Goal: Navigation & Orientation: Find specific page/section

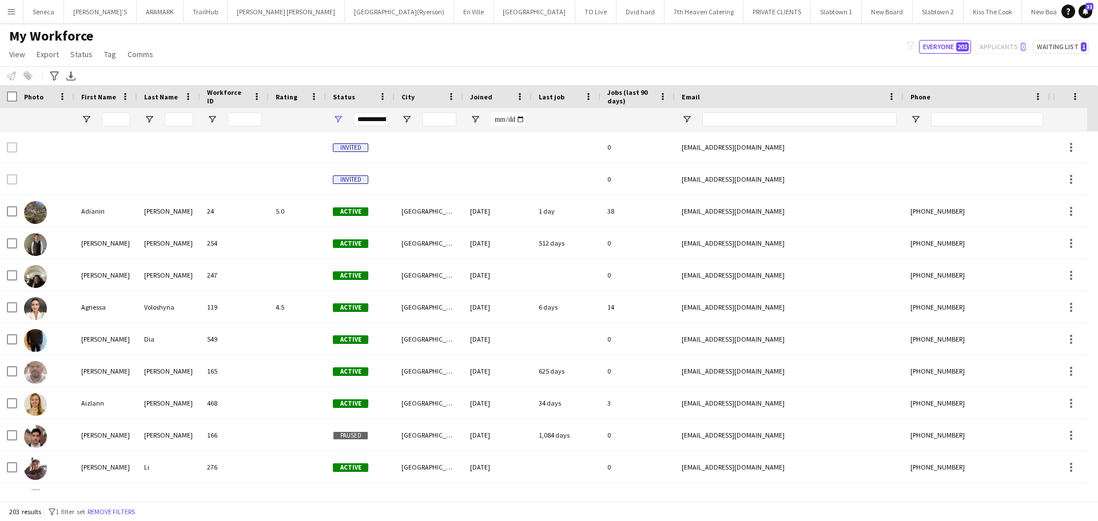
click at [11, 8] on app-icon "Menu" at bounding box center [11, 11] width 9 height 9
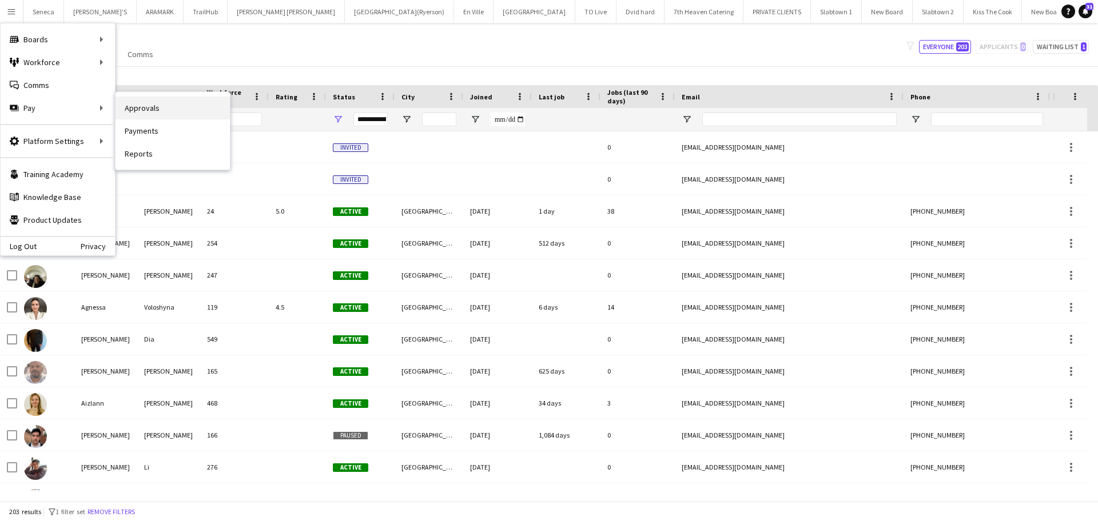
click at [135, 107] on link "Approvals" at bounding box center [172, 108] width 114 height 23
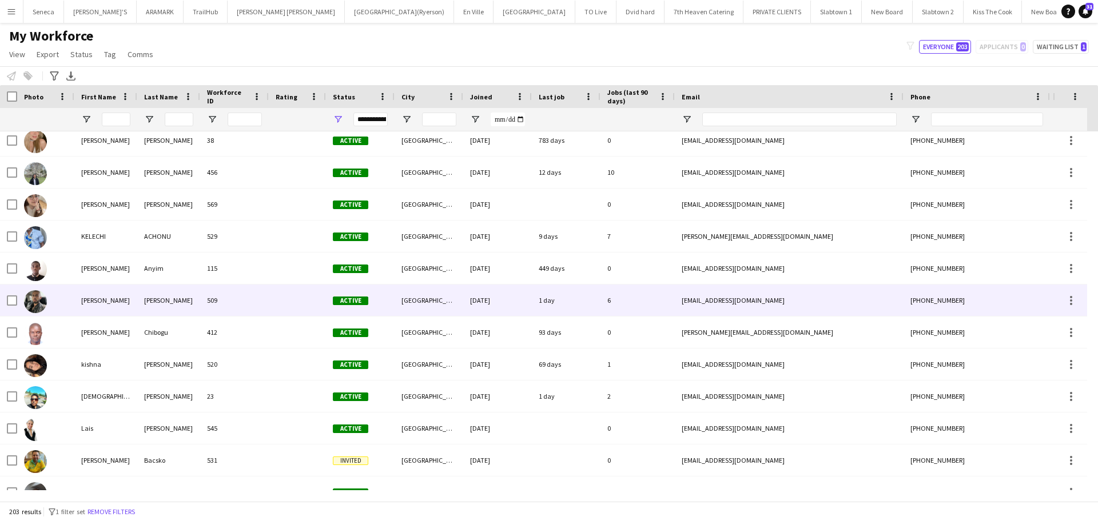
click at [38, 300] on img at bounding box center [35, 301] width 23 height 23
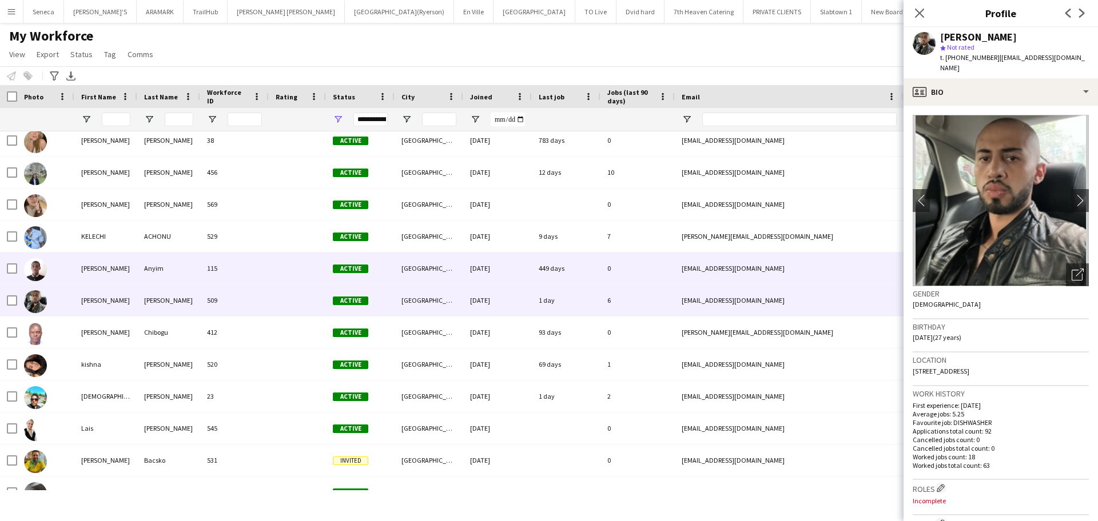
click at [35, 268] on img at bounding box center [35, 269] width 23 height 23
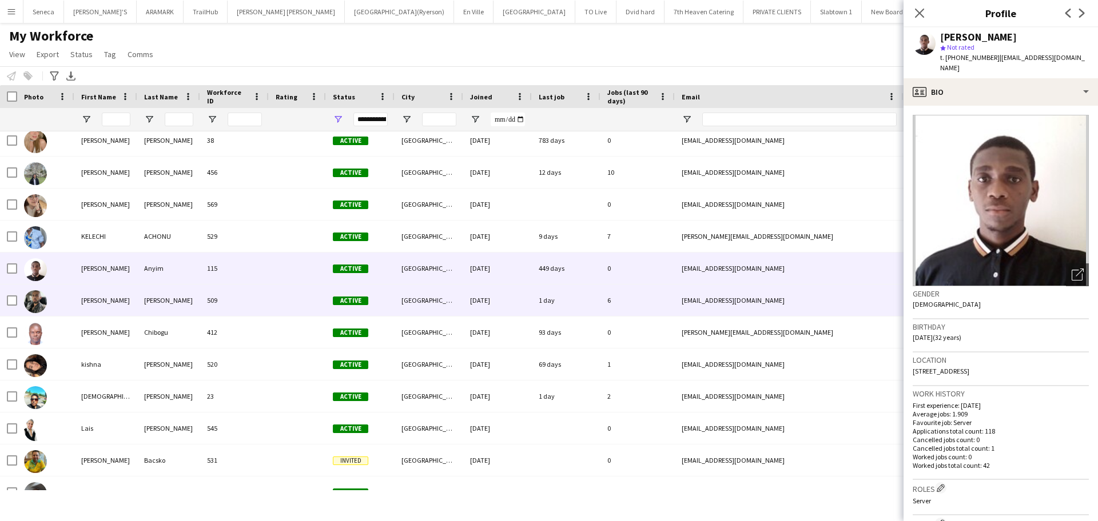
click at [33, 300] on img at bounding box center [35, 301] width 23 height 23
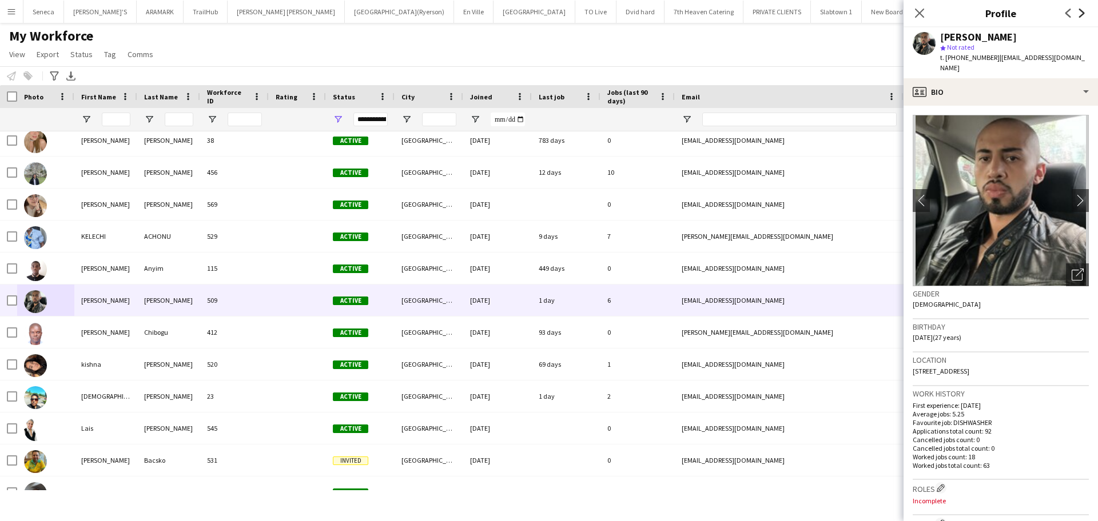
click at [1082, 9] on icon "Next" at bounding box center [1081, 13] width 9 height 9
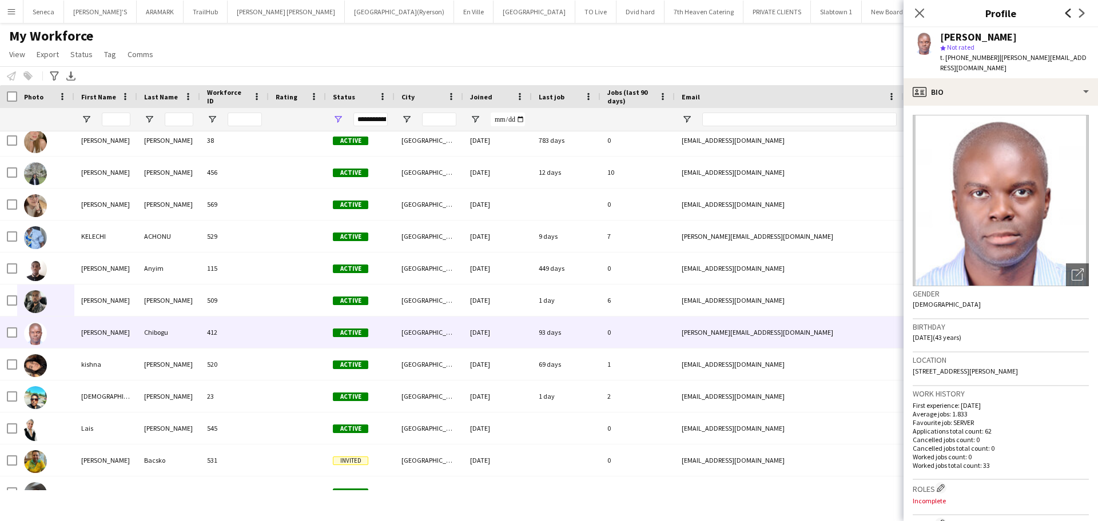
click at [1070, 13] on icon "Previous" at bounding box center [1067, 13] width 9 height 9
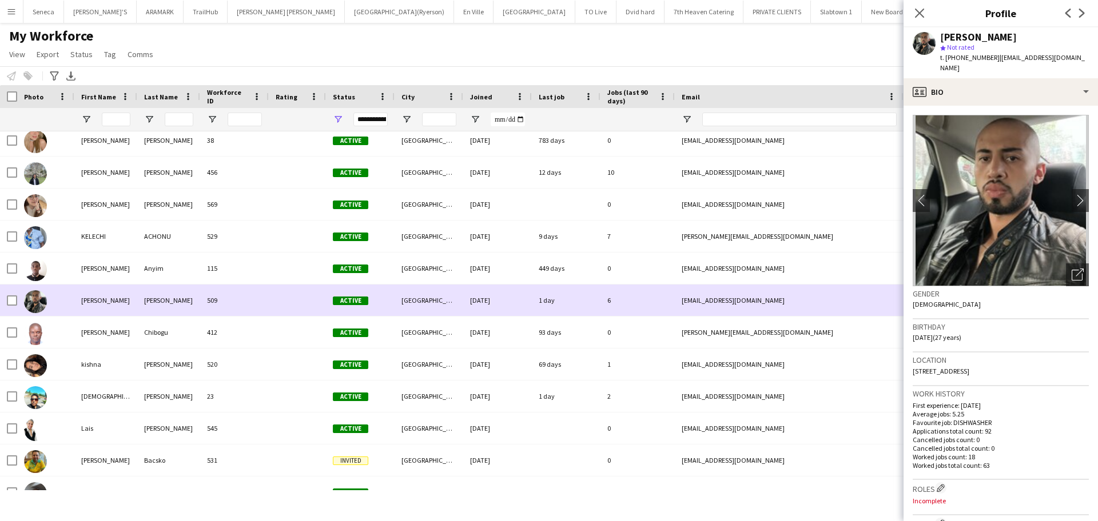
click at [150, 304] on div "[PERSON_NAME]" at bounding box center [168, 300] width 63 height 31
